Goal: Understand process/instructions

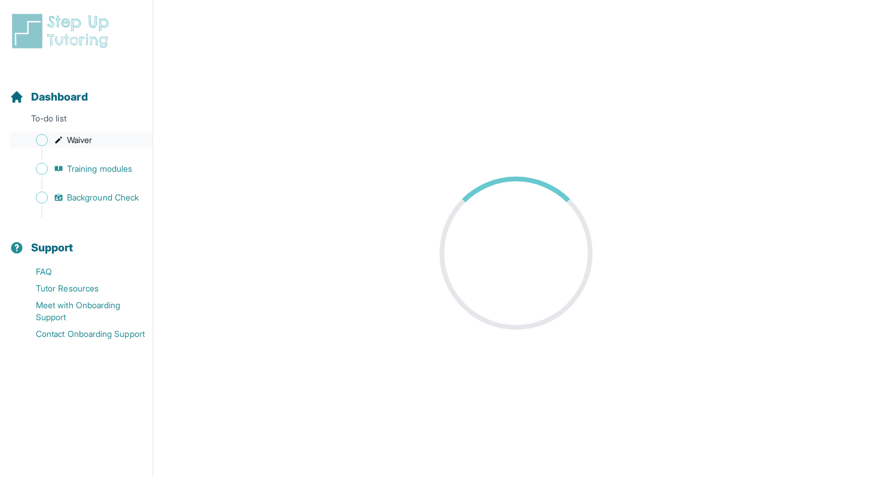
click at [81, 143] on span "Waiver" at bounding box center [79, 140] width 25 height 12
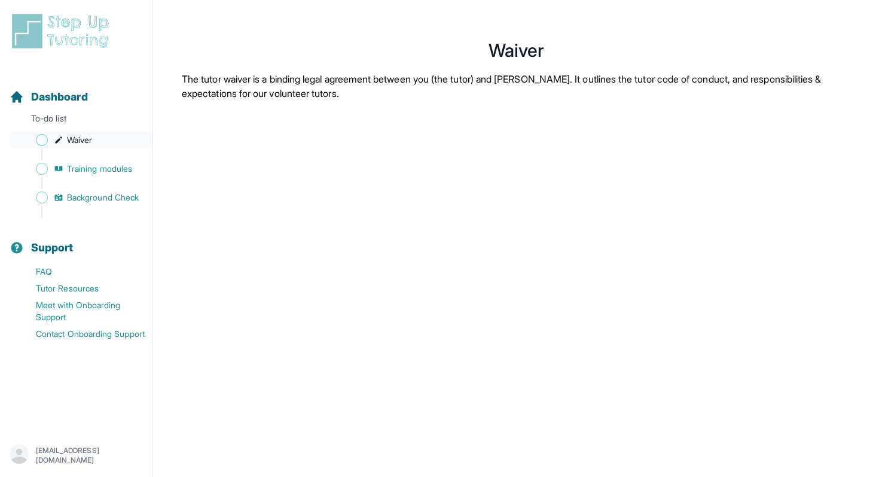
click at [74, 136] on span "Waiver" at bounding box center [79, 140] width 25 height 12
click at [73, 170] on span "Training modules" at bounding box center [99, 169] width 65 height 12
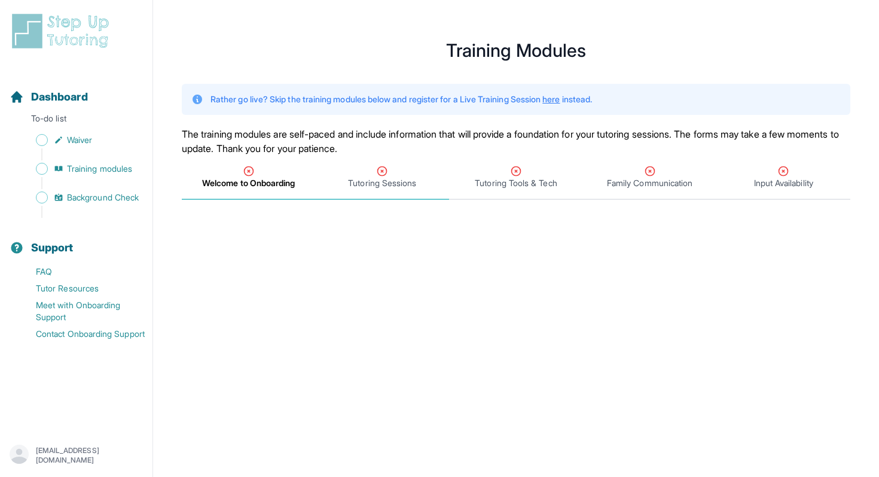
click at [404, 174] on div "Tutoring Sessions" at bounding box center [382, 177] width 129 height 24
click at [513, 175] on icon "Tabs" at bounding box center [516, 171] width 12 height 12
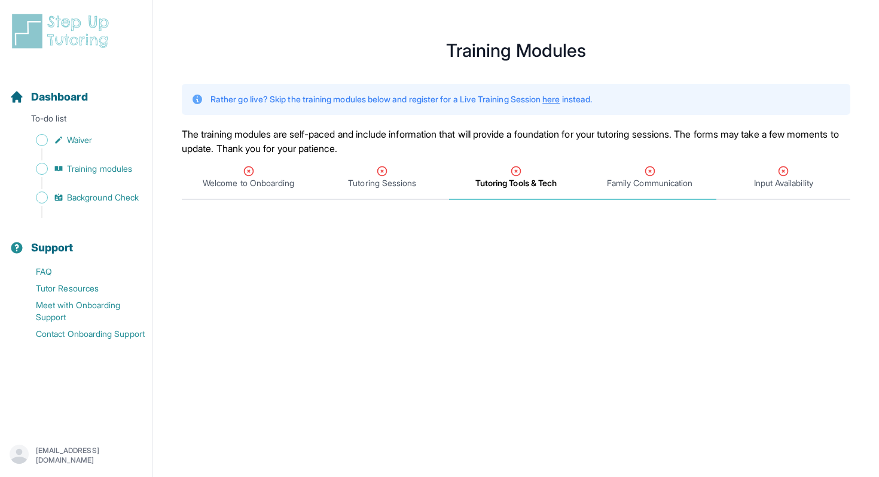
click at [658, 186] on span "Family Communication" at bounding box center [650, 183] width 86 height 12
click at [789, 185] on span "Input Availability" at bounding box center [783, 183] width 59 height 12
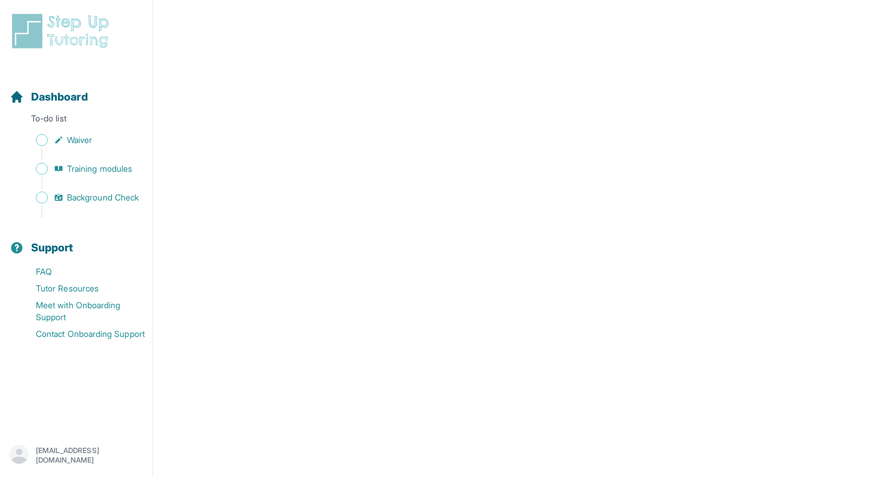
scroll to position [251, 0]
